Goal: Task Accomplishment & Management: Use online tool/utility

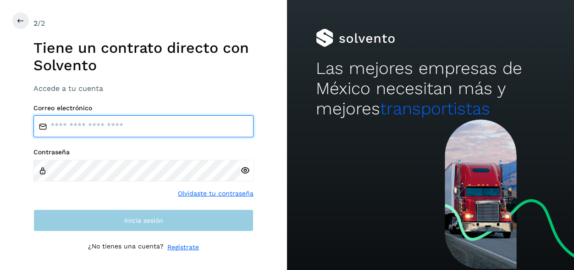
type input "**********"
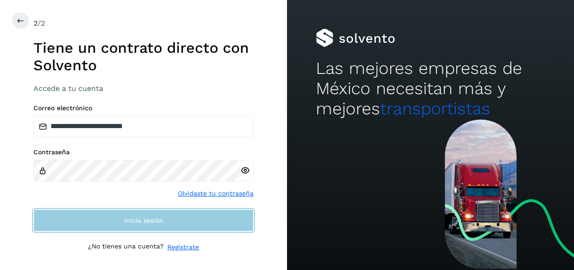
click at [132, 221] on span "Inicia sesión" at bounding box center [143, 220] width 39 height 6
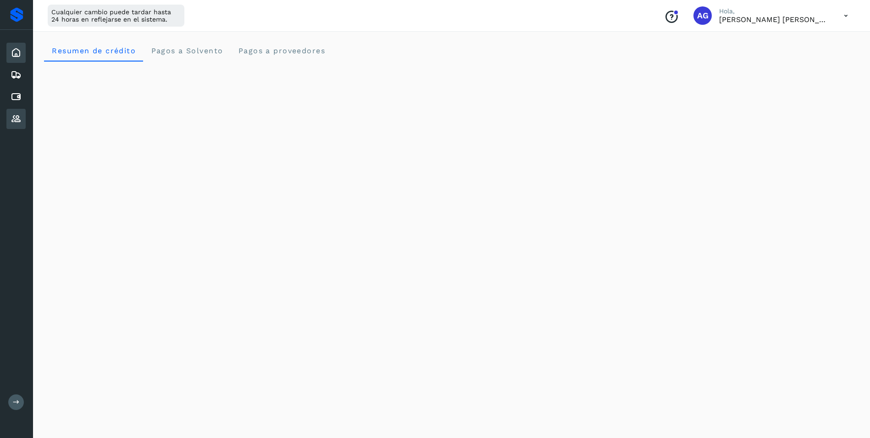
click at [13, 115] on icon at bounding box center [16, 118] width 11 height 11
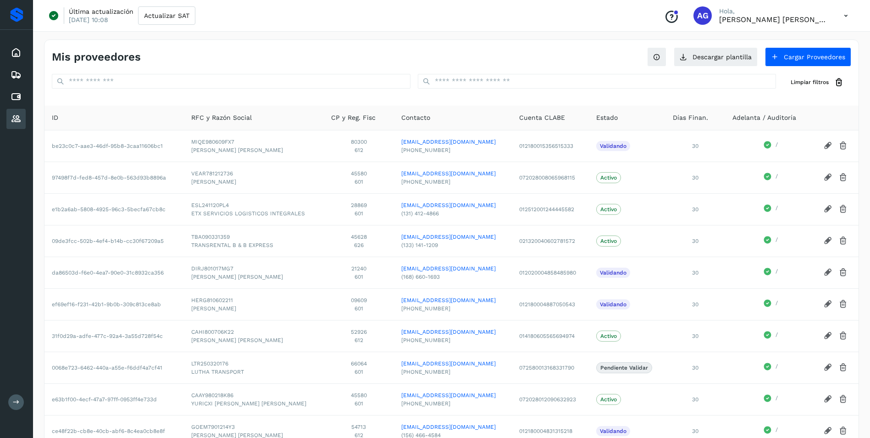
click at [20, 269] on button at bounding box center [16, 402] width 16 height 16
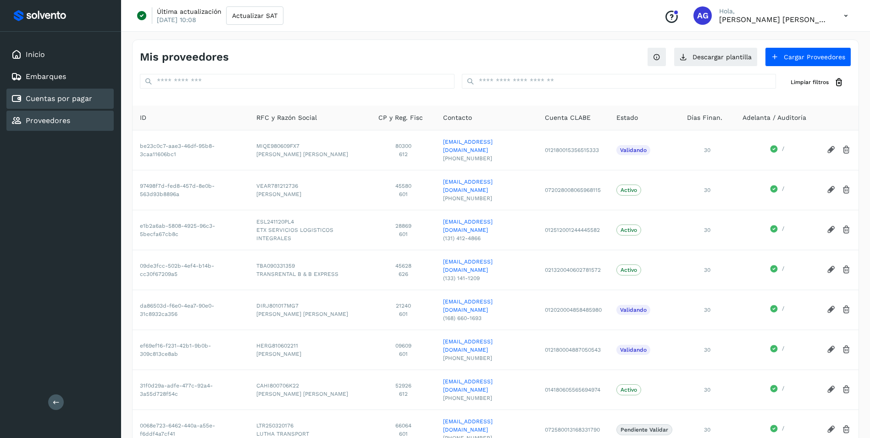
click at [83, 101] on link "Cuentas por pagar" at bounding box center [59, 98] width 67 height 9
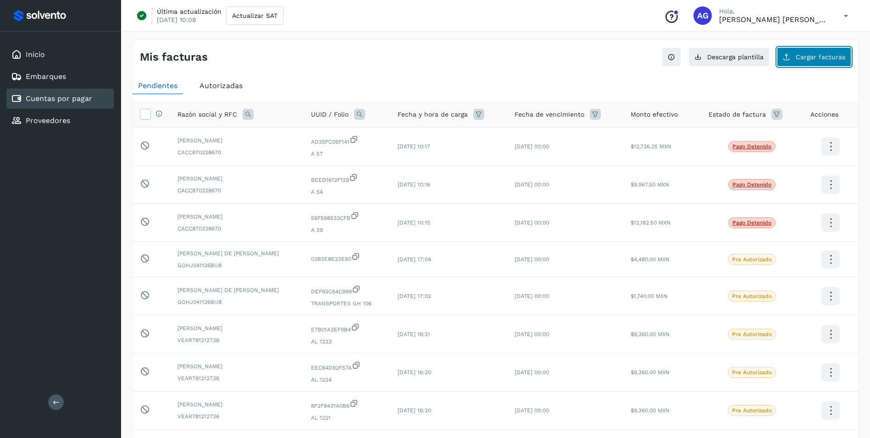
click at [574, 62] on button "Cargar facturas" at bounding box center [814, 56] width 74 height 19
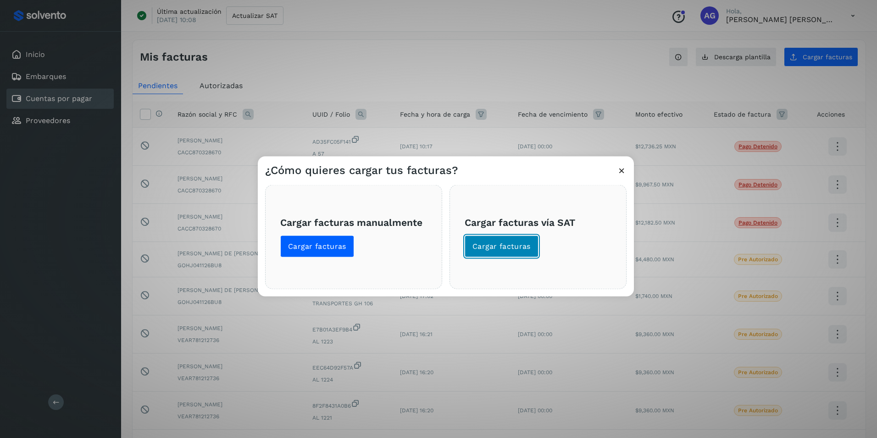
click at [523, 246] on span "Cargar facturas" at bounding box center [501, 246] width 58 height 10
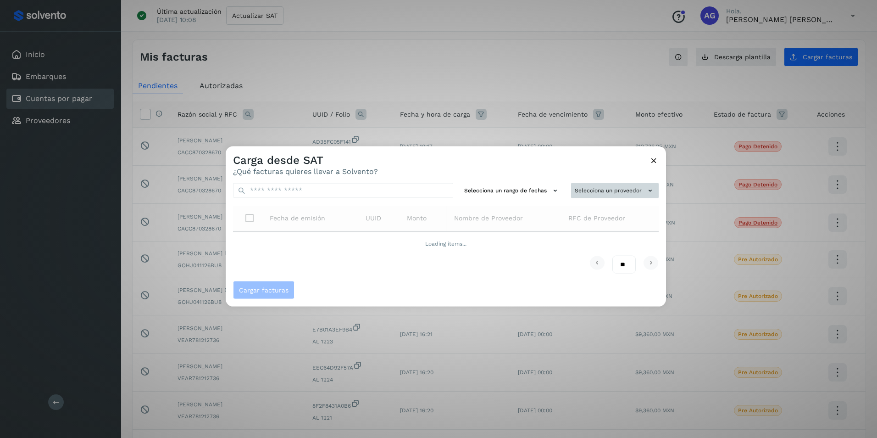
click at [574, 191] on button "Selecciona un proveedor" at bounding box center [615, 190] width 88 height 15
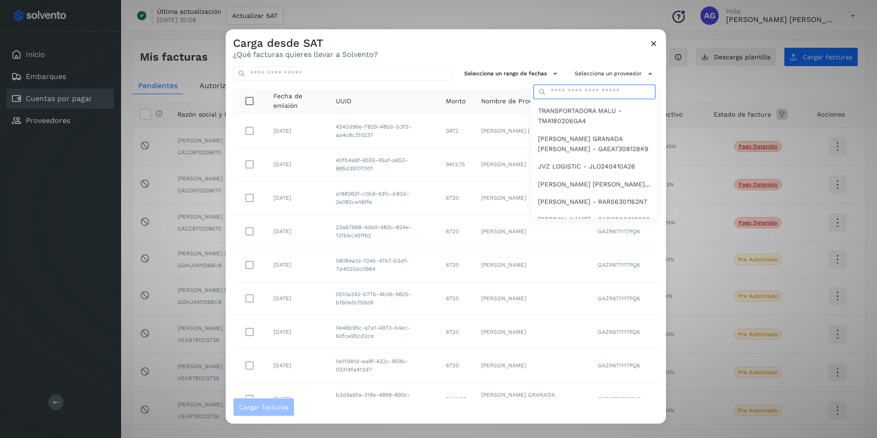
click at [573, 94] on input "text" at bounding box center [595, 91] width 122 height 15
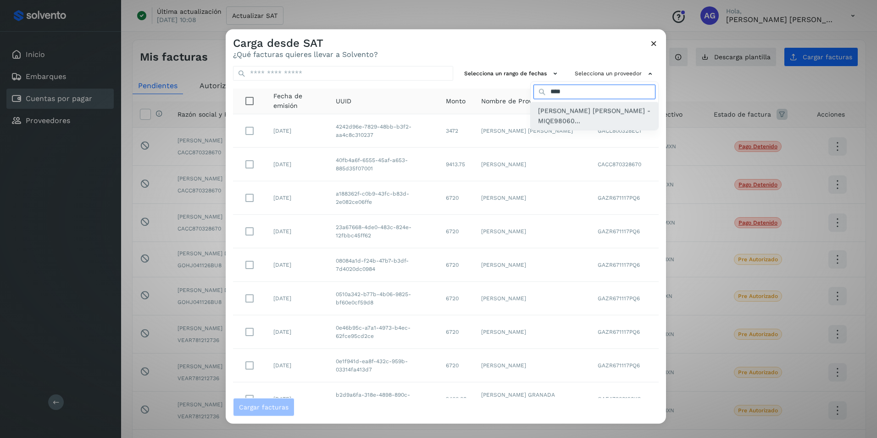
type input "****"
drag, startPoint x: 554, startPoint y: 115, endPoint x: 562, endPoint y: 126, distance: 13.9
click at [555, 115] on span "[PERSON_NAME] [PERSON_NAME] - MIQE98060..." at bounding box center [594, 116] width 113 height 21
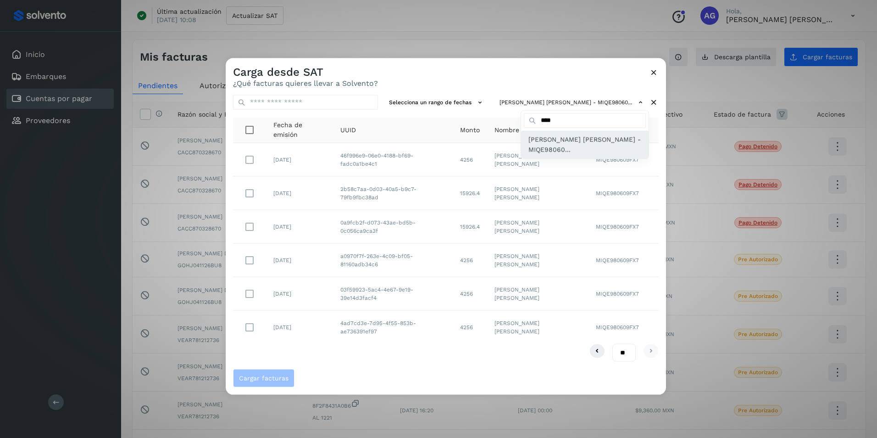
click at [560, 145] on span "[PERSON_NAME] [PERSON_NAME] - MIQE98060..." at bounding box center [584, 144] width 113 height 21
click at [245, 262] on div at bounding box center [664, 277] width 877 height 438
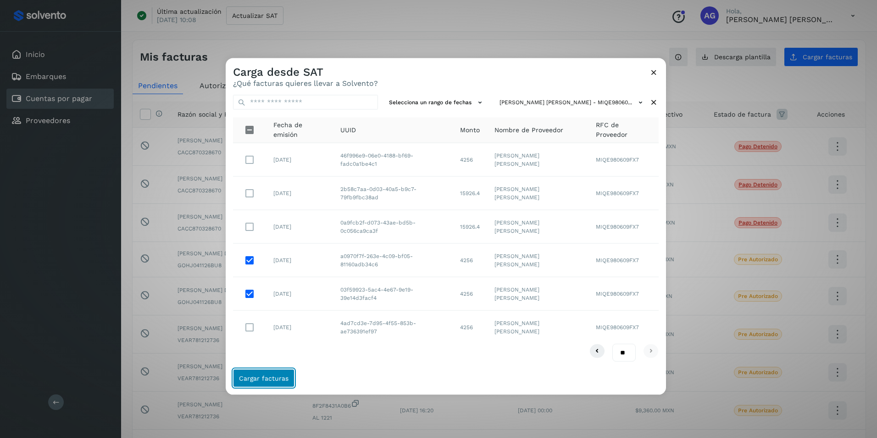
click at [267, 269] on span "Cargar facturas" at bounding box center [264, 377] width 50 height 6
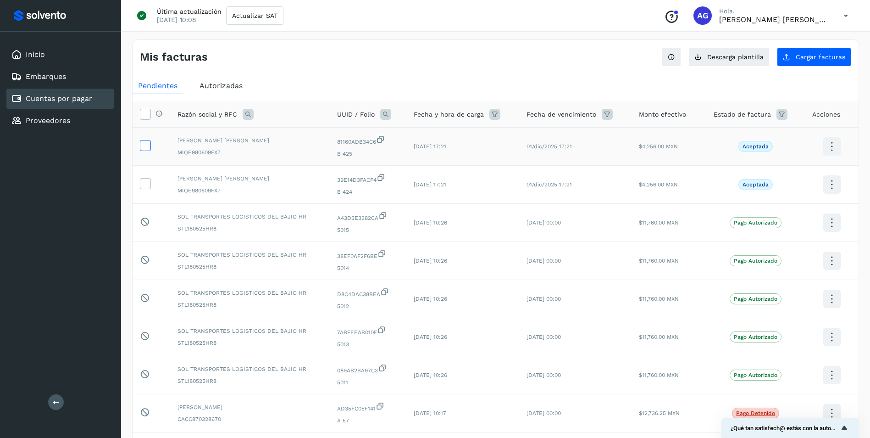
click at [147, 147] on icon at bounding box center [145, 145] width 10 height 10
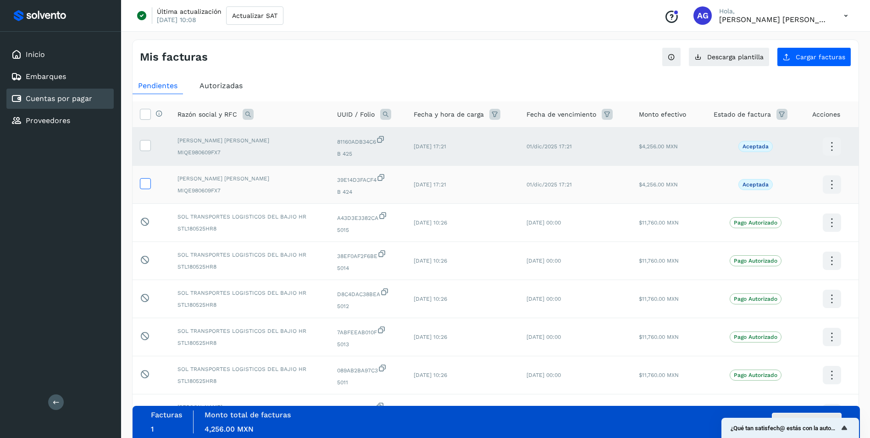
click at [148, 184] on icon at bounding box center [145, 183] width 10 height 10
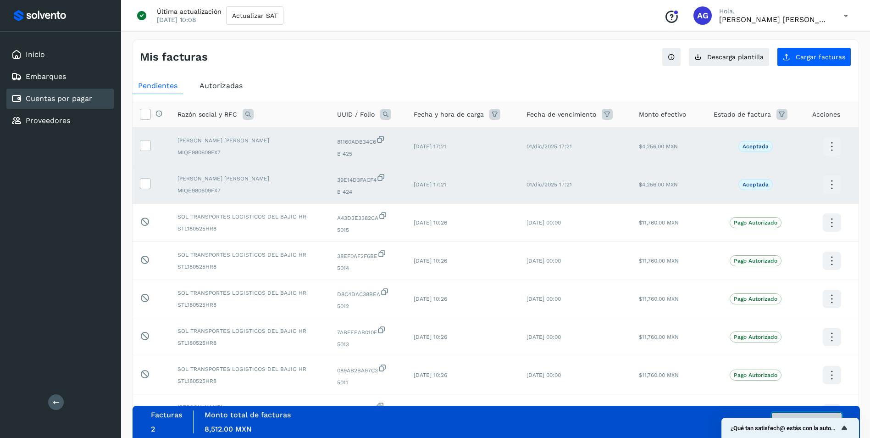
click at [574, 269] on button "Autorizar facturas" at bounding box center [807, 421] width 70 height 18
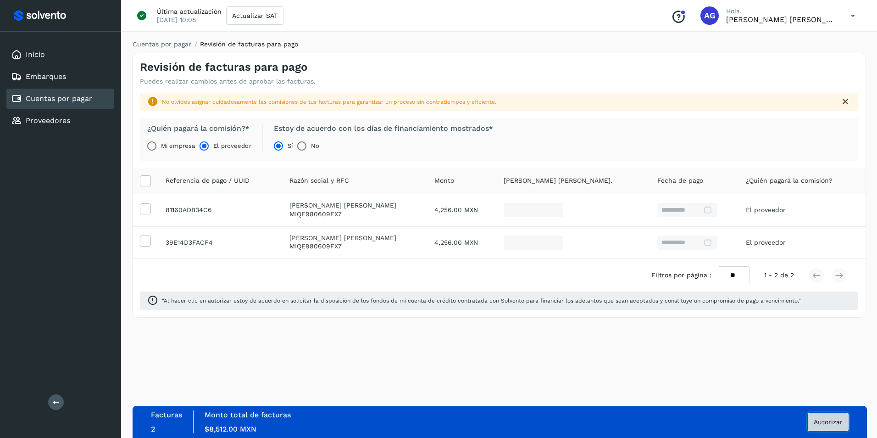
click at [574, 269] on span "Autorizar" at bounding box center [828, 421] width 29 height 6
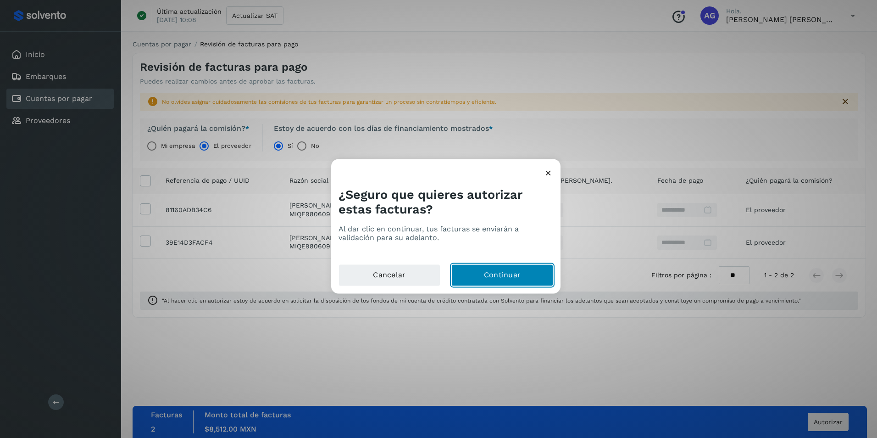
click at [510, 269] on button "Continuar" at bounding box center [502, 275] width 102 height 22
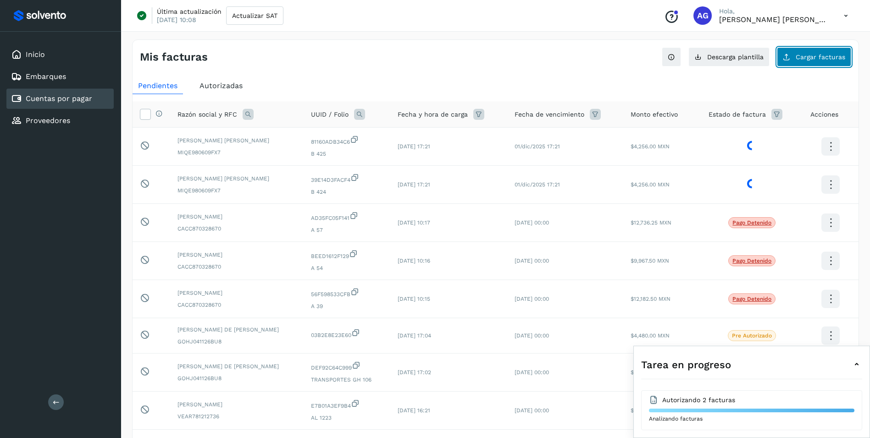
click at [574, 59] on span "Cargar facturas" at bounding box center [821, 57] width 50 height 6
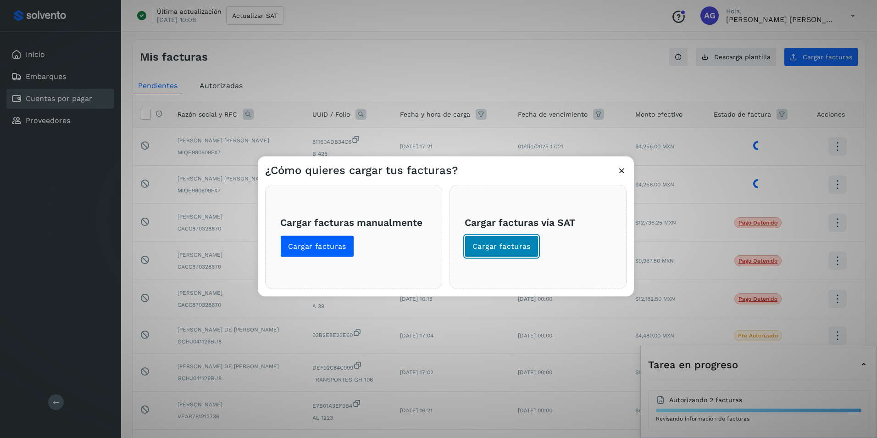
click at [499, 244] on span "Cargar facturas" at bounding box center [501, 246] width 58 height 10
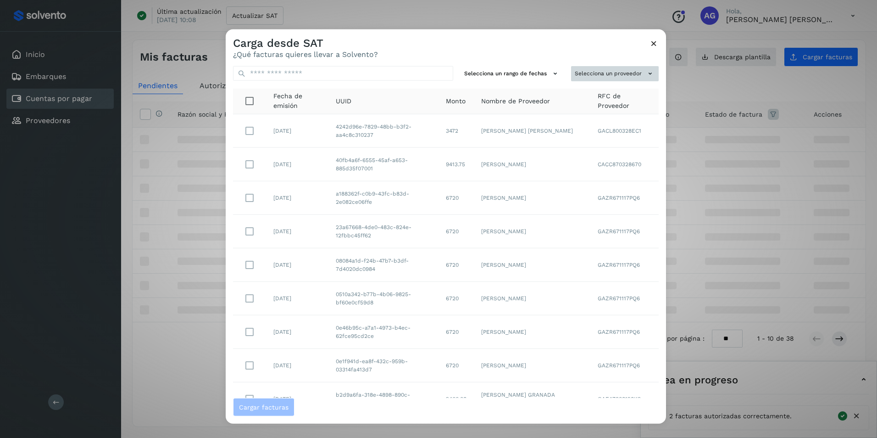
click at [574, 76] on button "Selecciona un proveedor" at bounding box center [615, 73] width 88 height 15
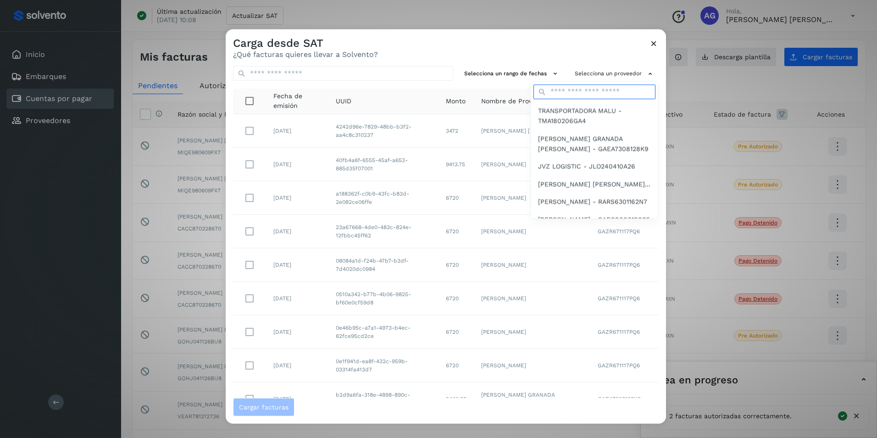
click at [569, 94] on input "text" at bounding box center [595, 91] width 122 height 15
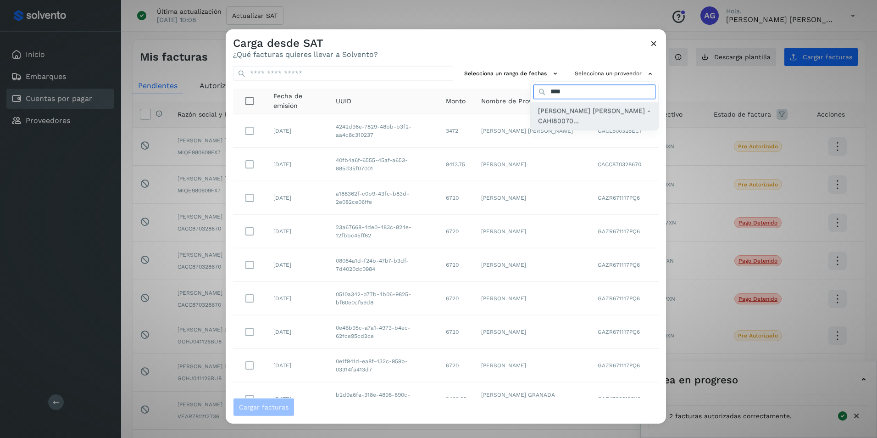
type input "****"
click at [560, 113] on span "[PERSON_NAME] [PERSON_NAME] - CAHI80070..." at bounding box center [594, 116] width 113 height 21
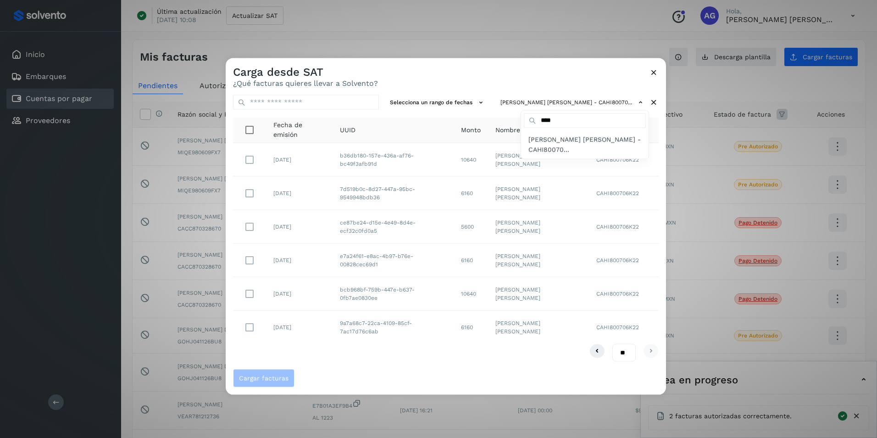
click at [249, 269] on div at bounding box center [664, 277] width 877 height 438
click at [282, 269] on button "Cargar facturas" at bounding box center [263, 377] width 61 height 18
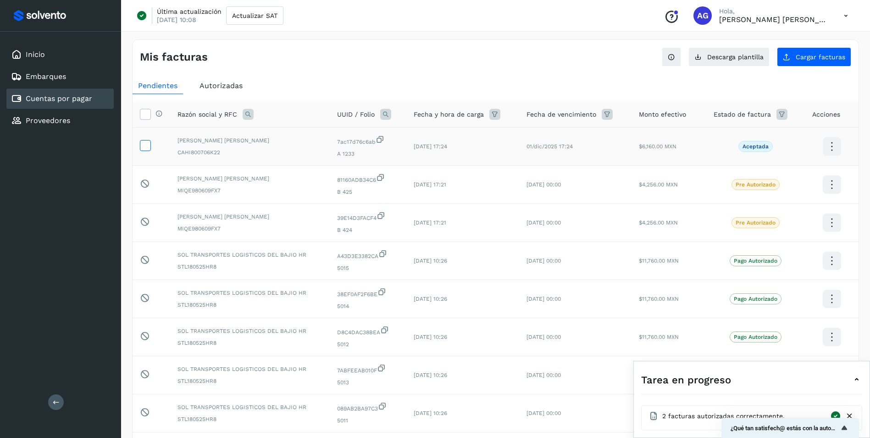
click at [146, 145] on icon at bounding box center [145, 145] width 10 height 10
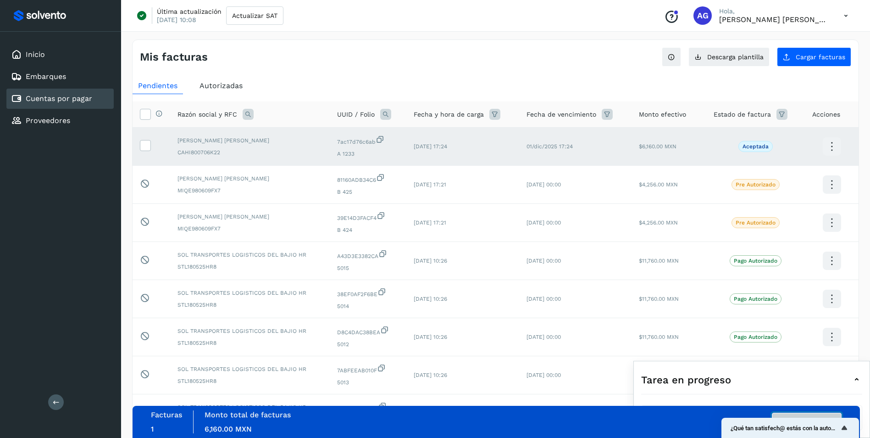
click at [574, 269] on button "Autorizar facturas" at bounding box center [807, 421] width 70 height 18
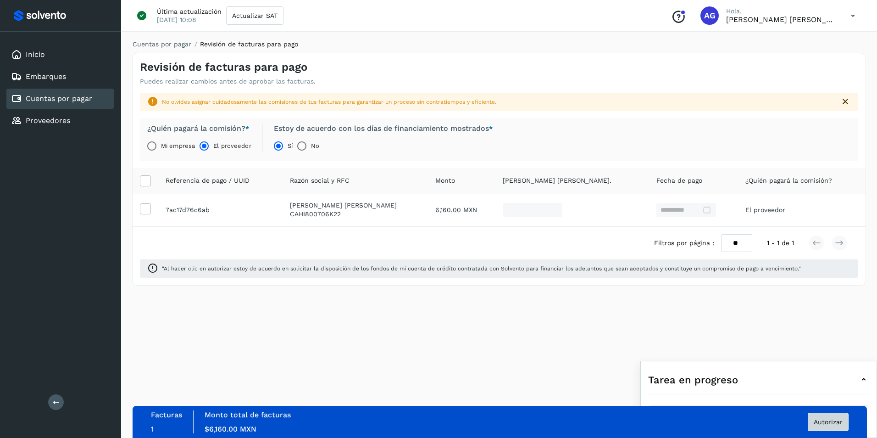
drag, startPoint x: 824, startPoint y: 411, endPoint x: 825, endPoint y: 417, distance: 6.1
click at [574, 269] on div "Facturas 1 Monto total de facturas Monto $6,160.00 MXN Autorizar" at bounding box center [500, 421] width 698 height 23
click at [574, 269] on span "Autorizar" at bounding box center [828, 421] width 29 height 6
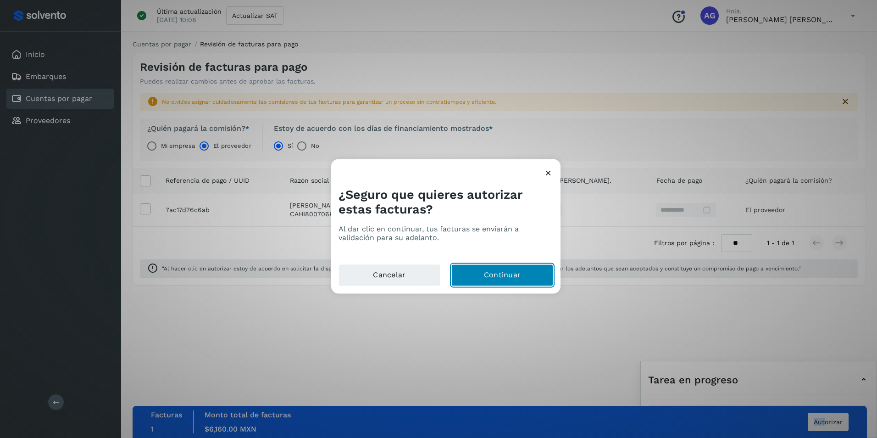
click at [526, 269] on button "Continuar" at bounding box center [502, 275] width 102 height 22
